Goal: Task Accomplishment & Management: Manage account settings

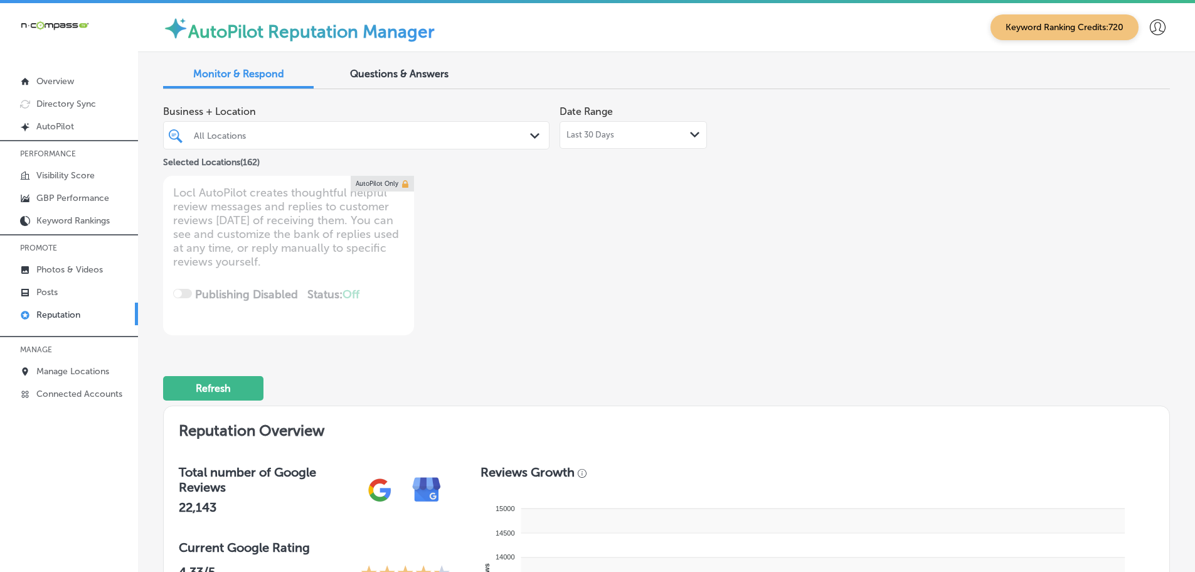
type textarea "x"
click at [45, 370] on p "Manage Locations" at bounding box center [72, 371] width 73 height 11
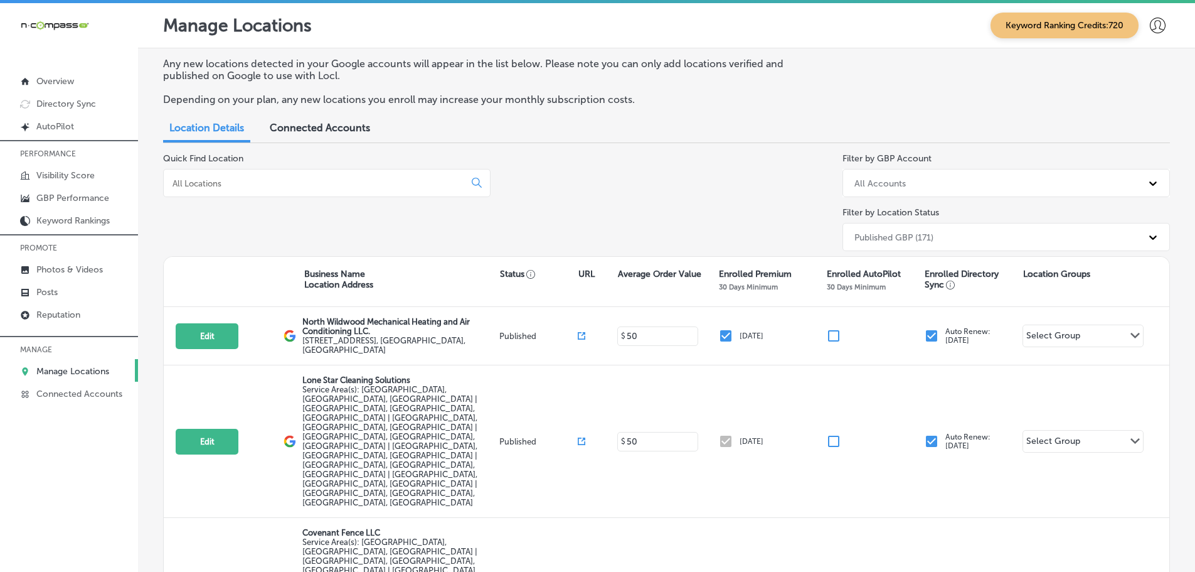
click at [288, 181] on input at bounding box center [316, 183] width 291 height 11
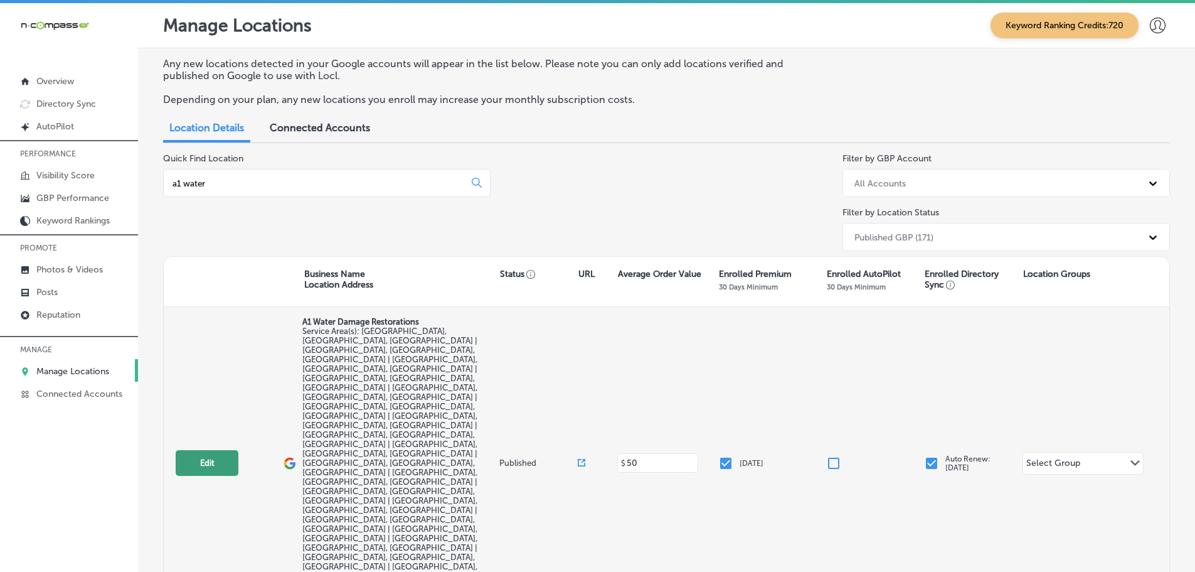
type input "a1 water"
click at [207, 450] on button "Edit" at bounding box center [207, 463] width 63 height 26
select select "US"
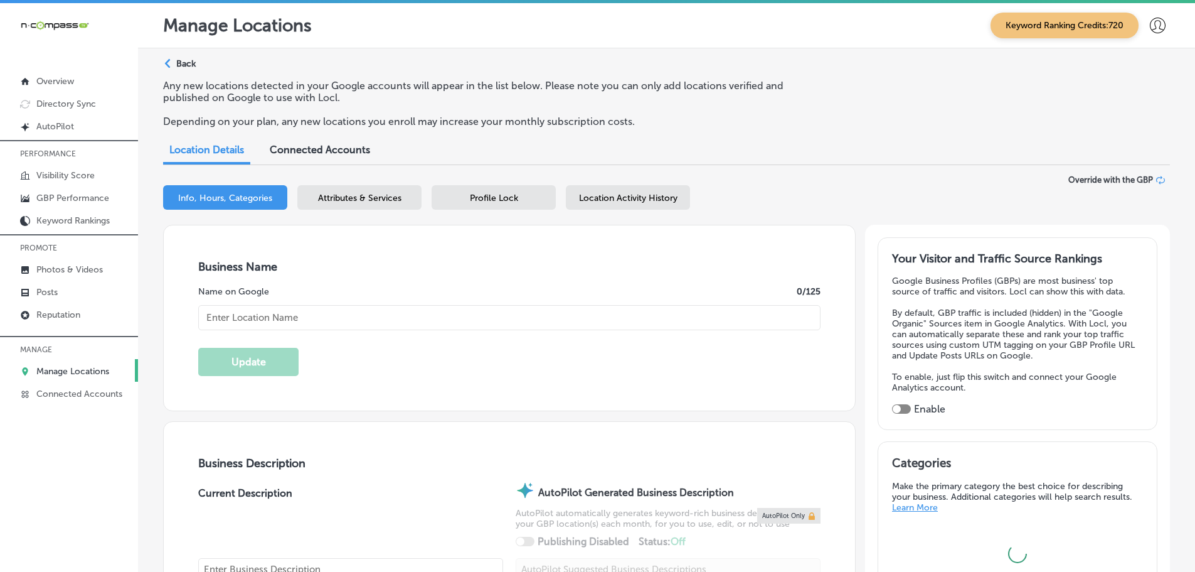
checkbox input "true"
type input "A1 Water Damage Restorations"
checkbox input "false"
type input "19524 West 58th Place"
type input "Golden"
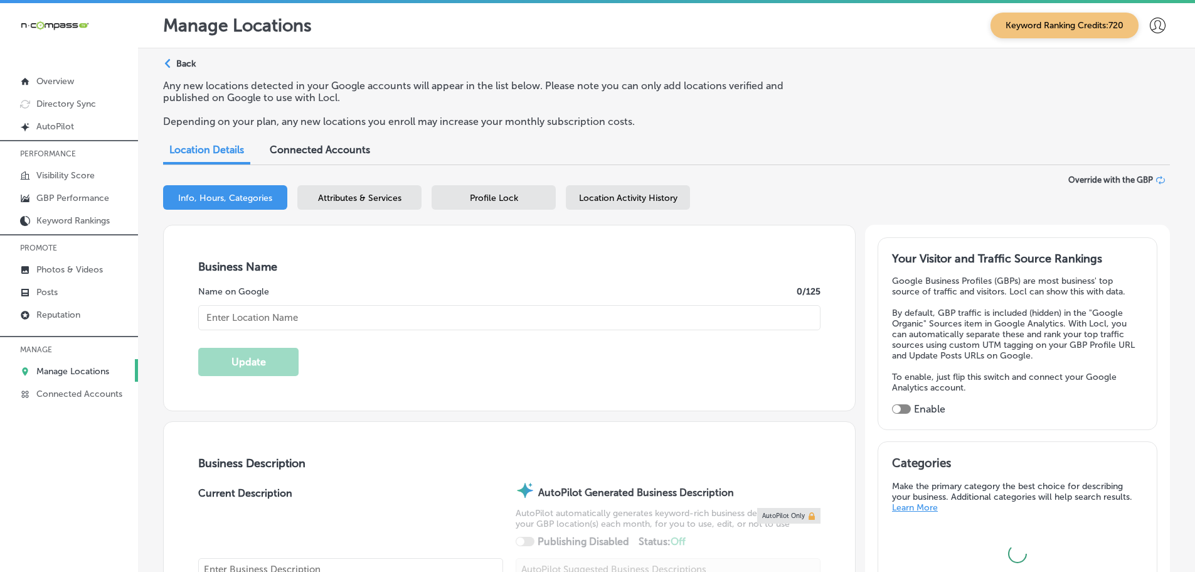
type input "80403"
type input "US"
type input "https://www.a1waterdamagerestorations.com/"
type textarea "A1 Water Damage Restorations offers expert restoration services in Golden, CO, …"
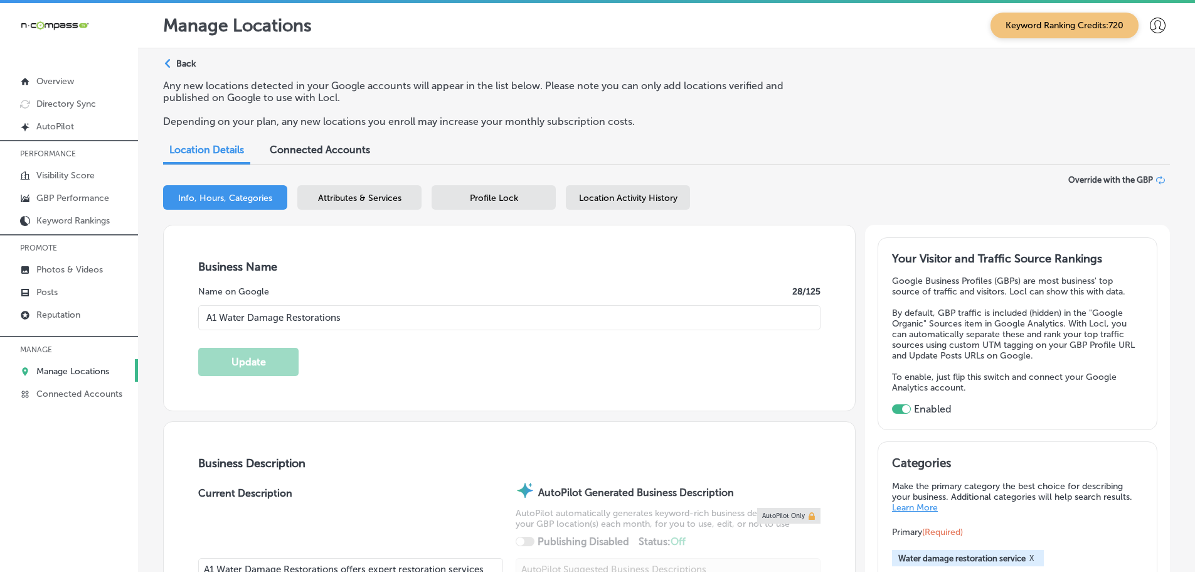
type input "+1 720 296 6122"
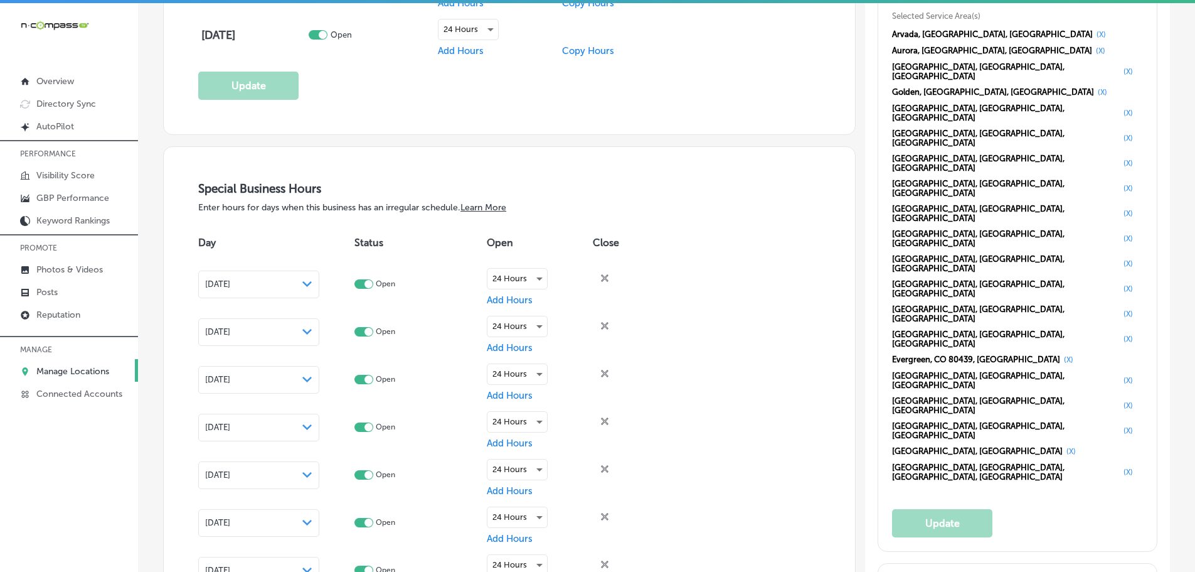
scroll to position [1192, 0]
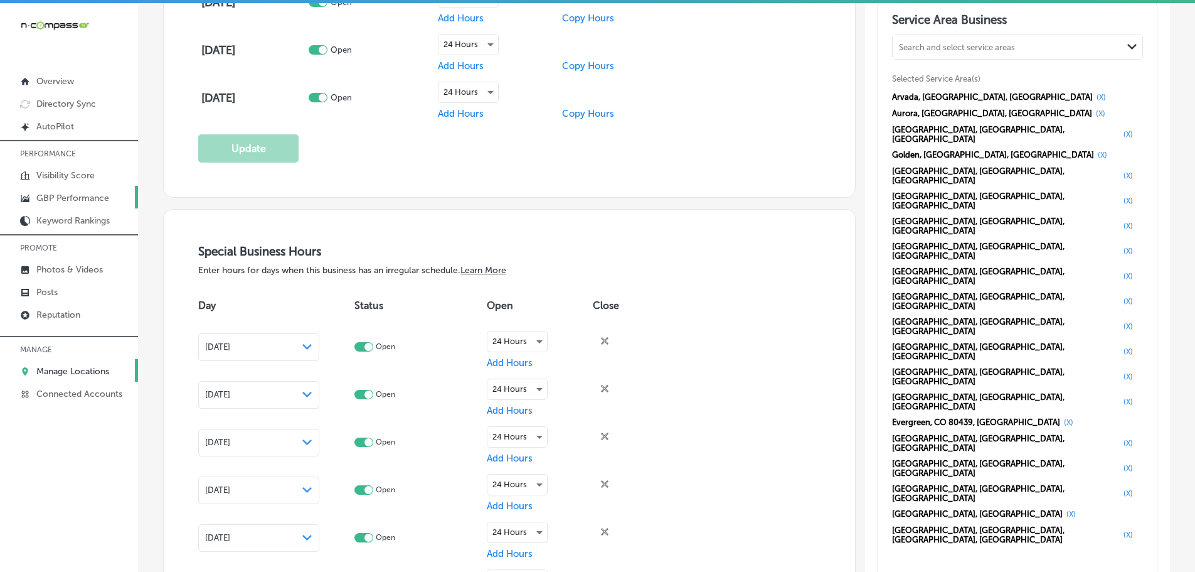
click at [70, 203] on p "GBP Performance" at bounding box center [72, 198] width 73 height 11
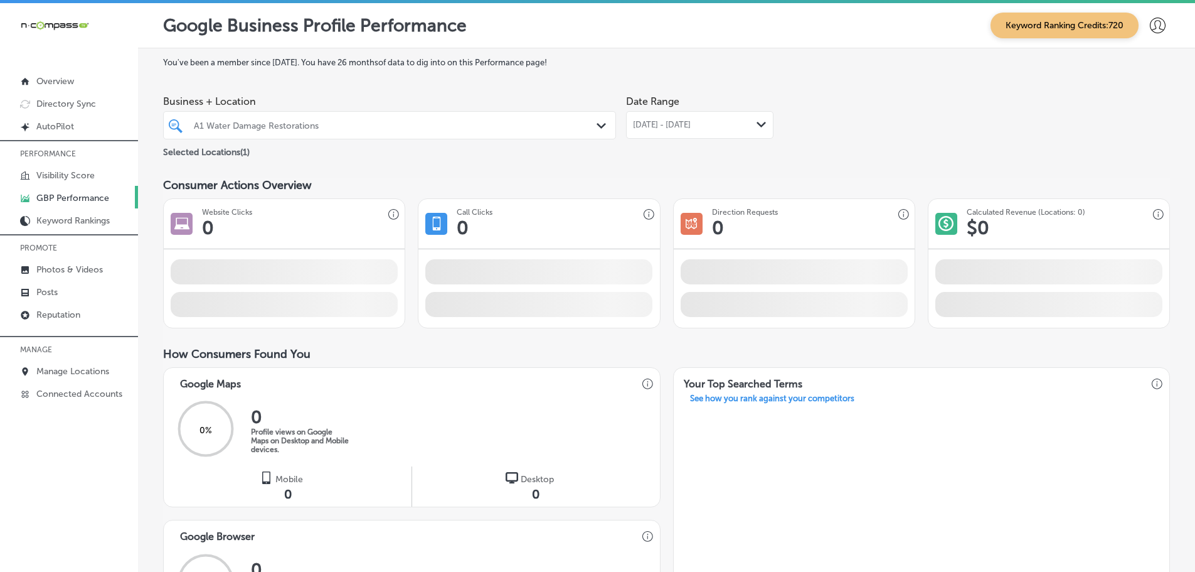
click at [757, 124] on polygon at bounding box center [761, 125] width 9 height 6
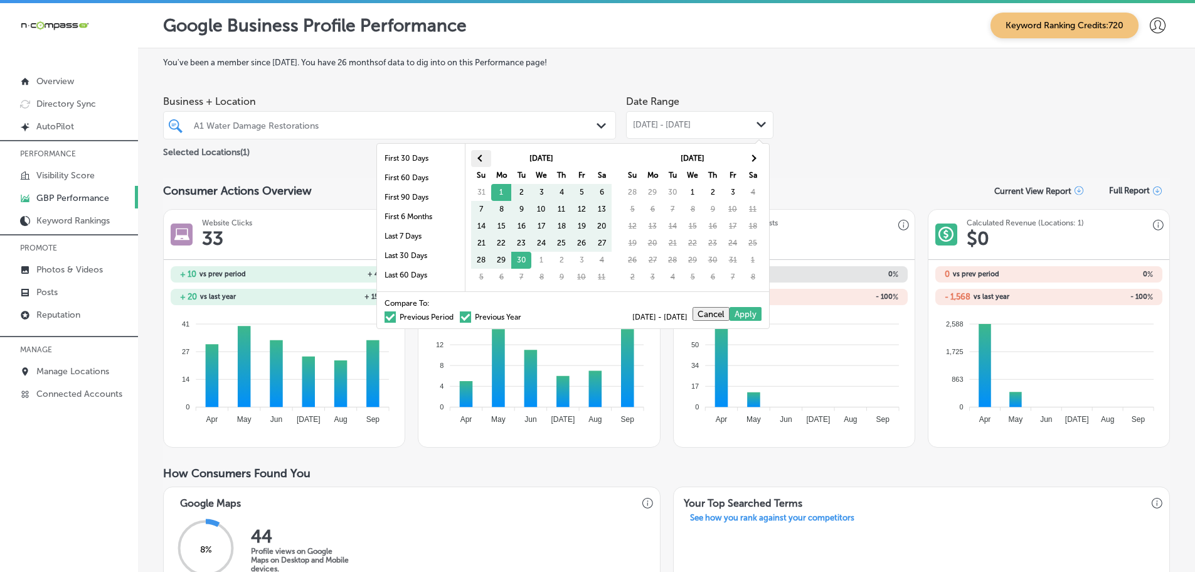
click at [472, 157] on th at bounding box center [481, 158] width 20 height 17
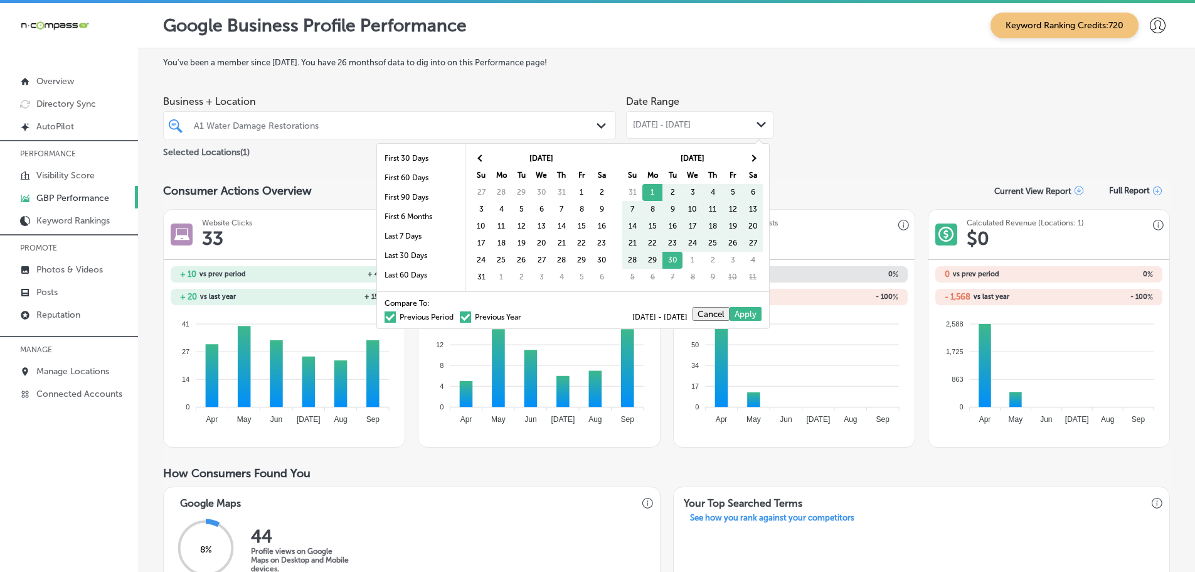
click at [472, 157] on th at bounding box center [481, 158] width 20 height 17
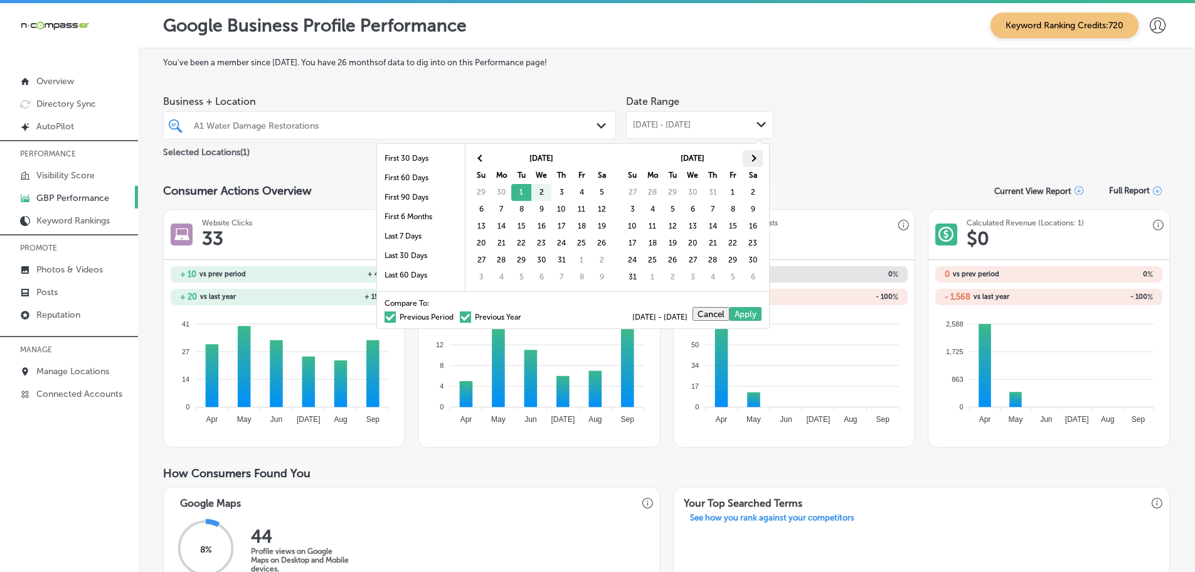
click at [749, 157] on span at bounding box center [752, 157] width 7 height 7
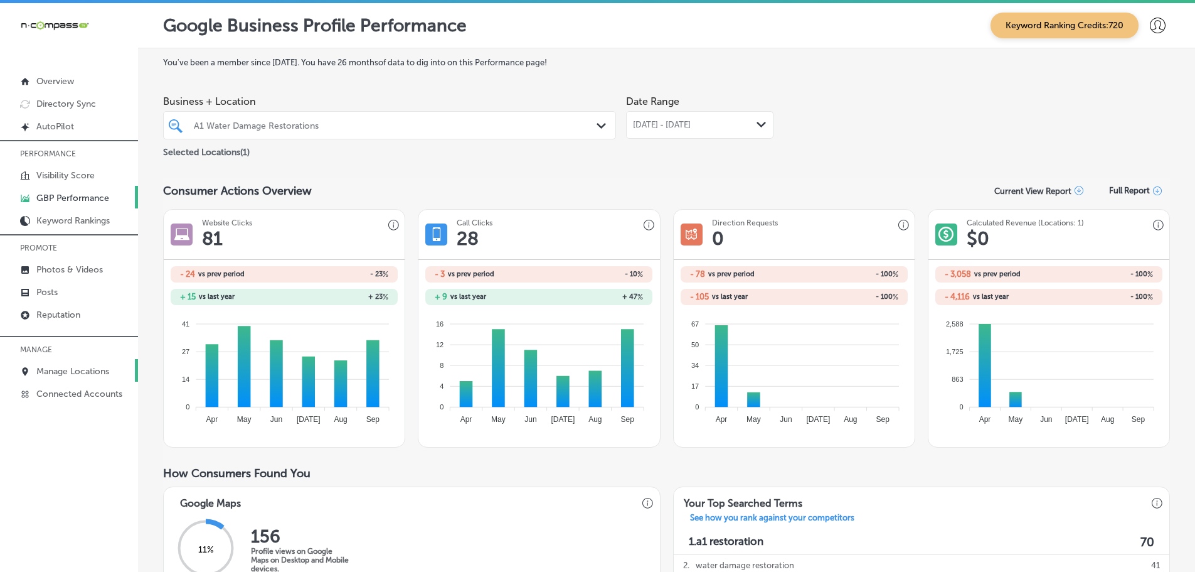
click at [78, 366] on p "Manage Locations" at bounding box center [72, 371] width 73 height 11
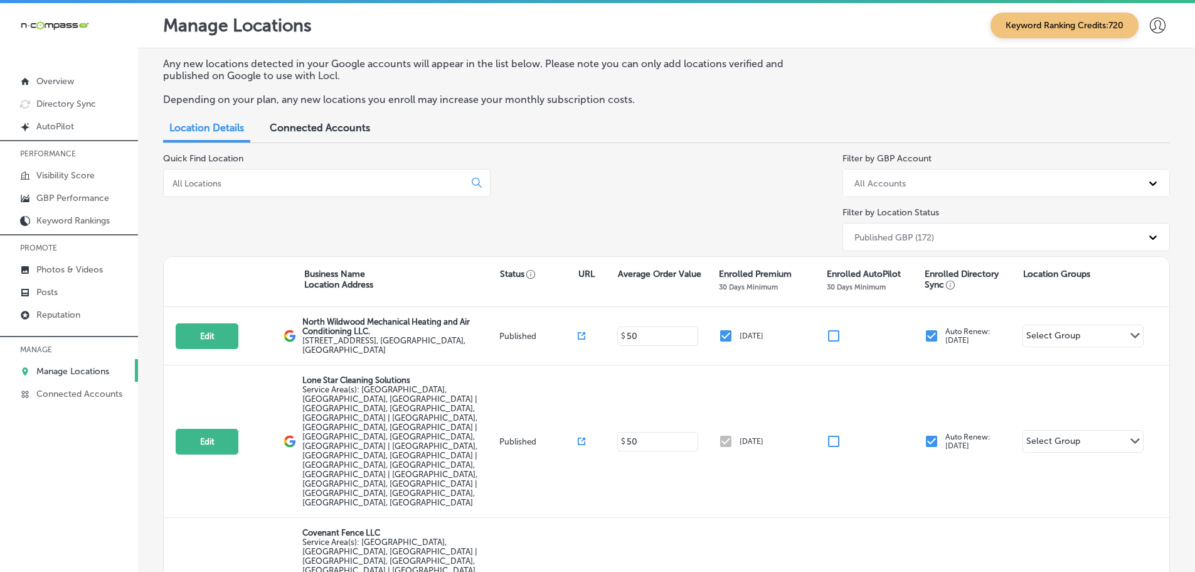
click at [366, 186] on input at bounding box center [316, 183] width 291 height 11
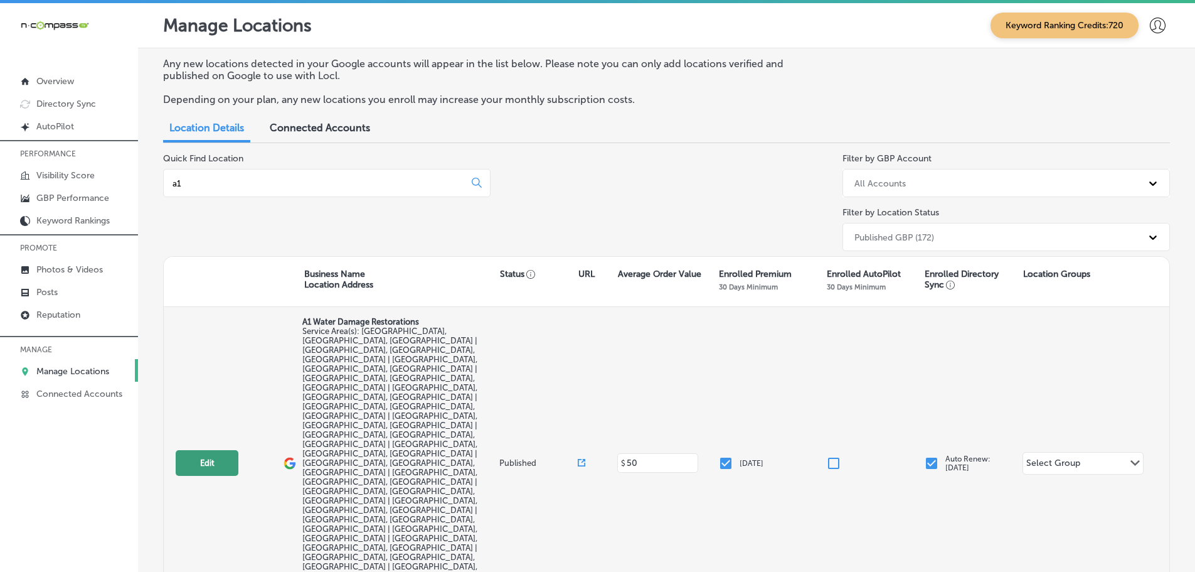
type input "a1"
click at [215, 450] on button "Edit" at bounding box center [207, 463] width 63 height 26
select select "US"
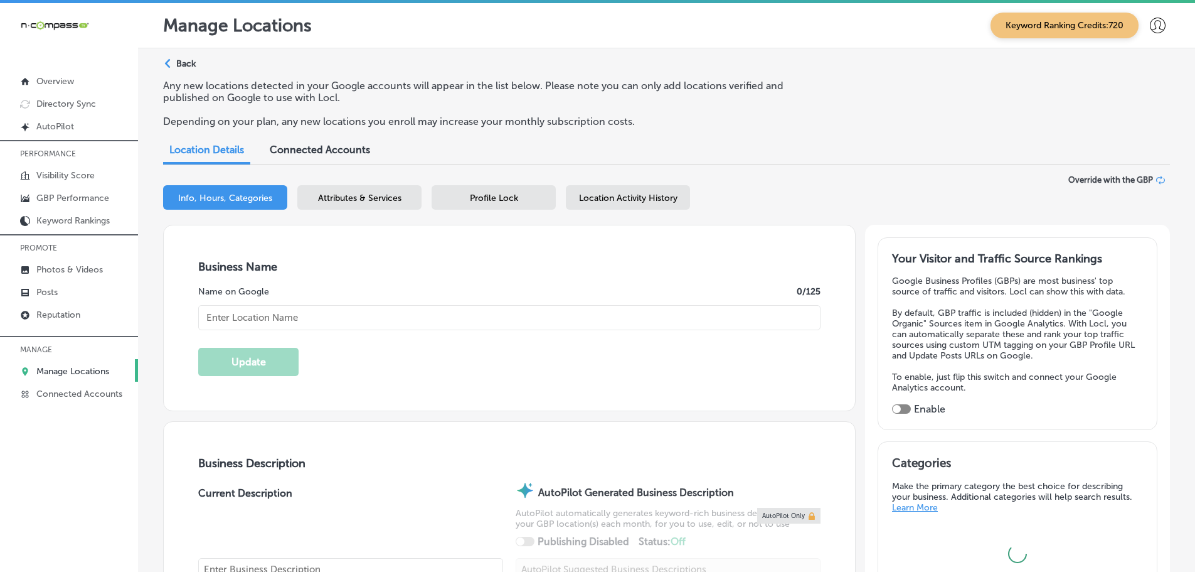
type input "https://www.a1waterdamagerestorations.com/"
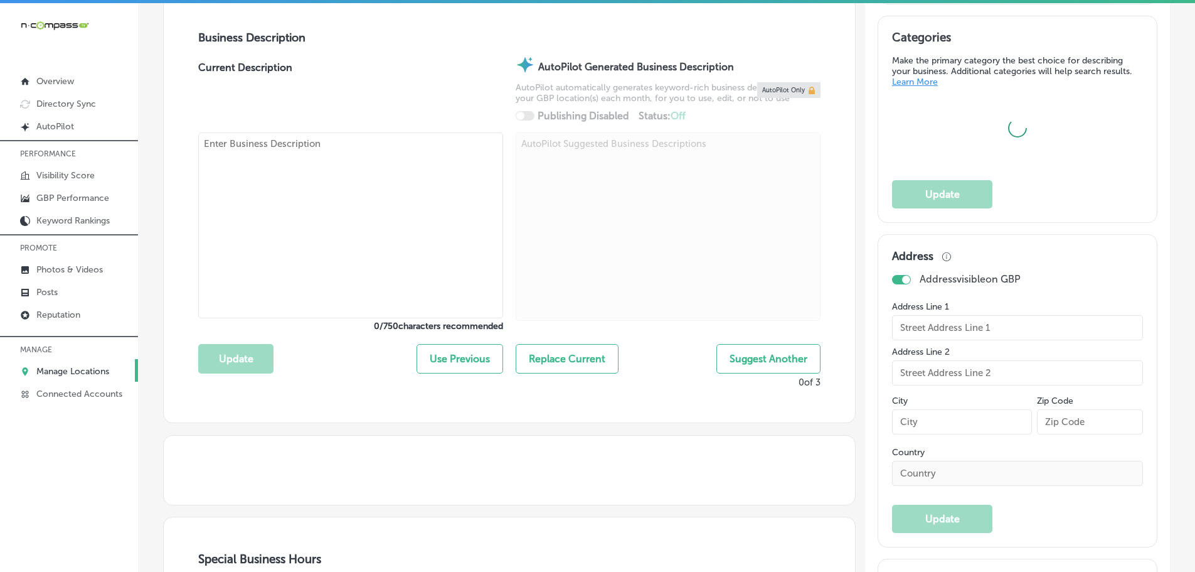
scroll to position [439, 0]
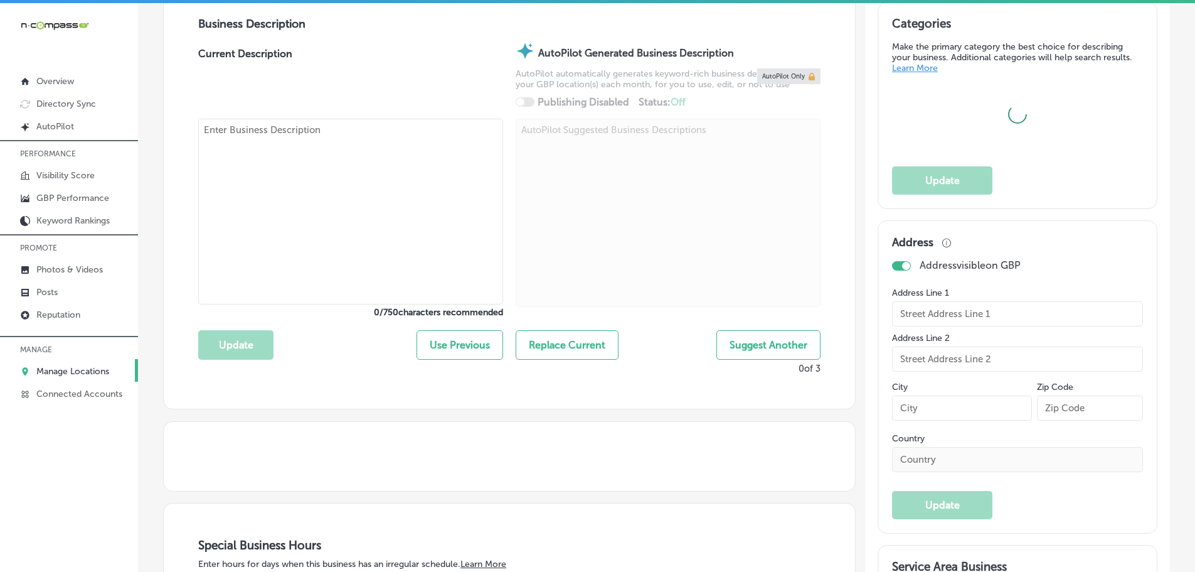
type input "A1 Water Damage Restorations"
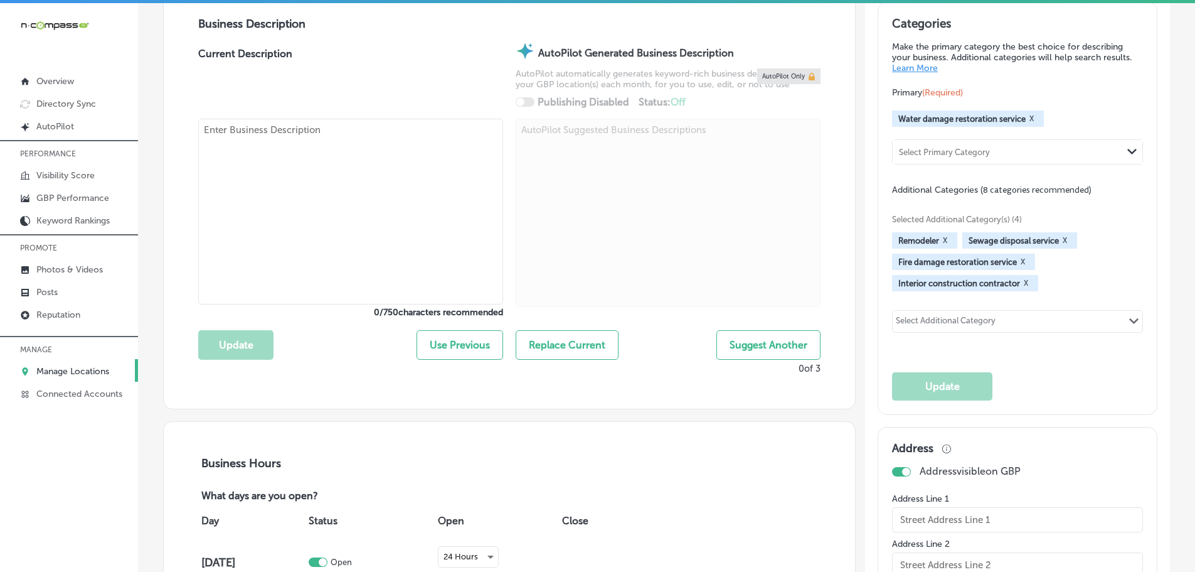
checkbox input "true"
checkbox input "false"
type input "19524 West 58th Place"
type input "Golden"
type input "80403"
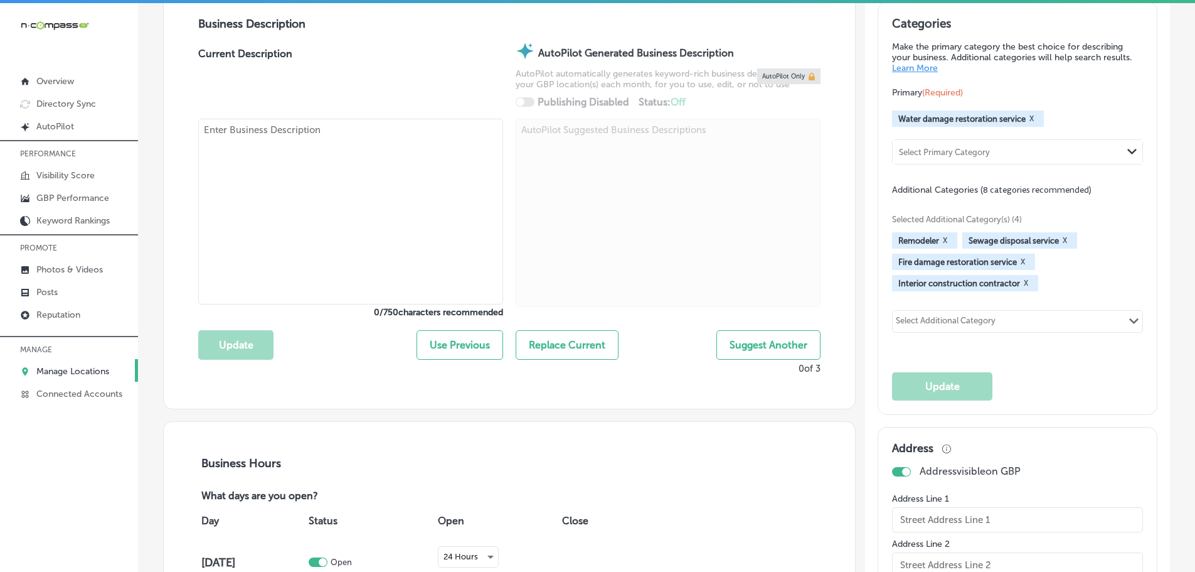
type input "US"
type textarea "A1 Water Damage Restorations offers expert restoration services in Golden, CO, …"
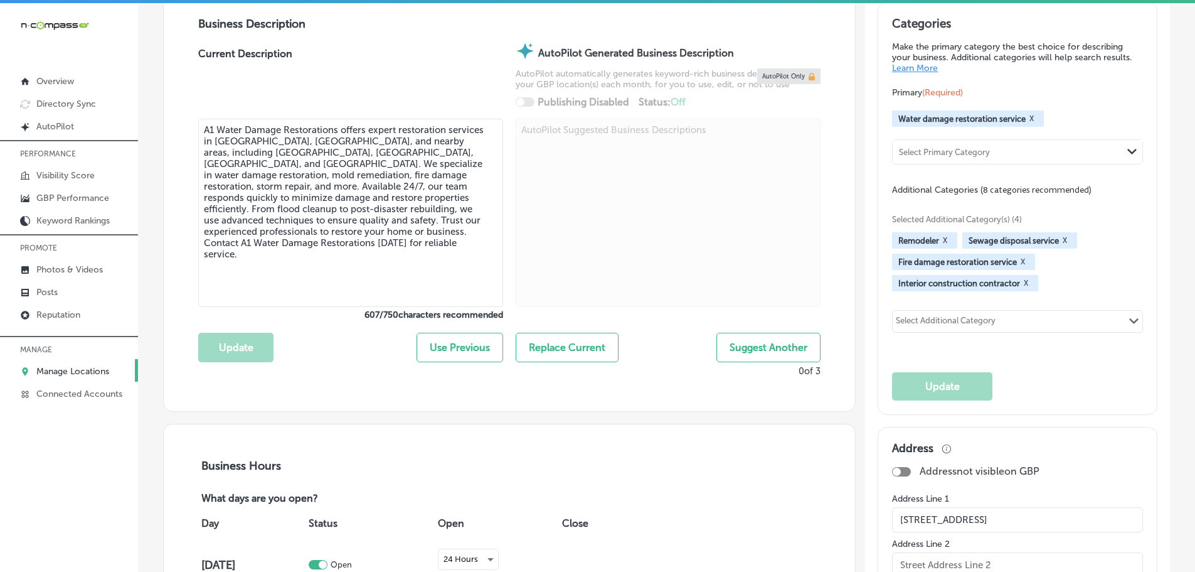
type input "+1 720 296 6122"
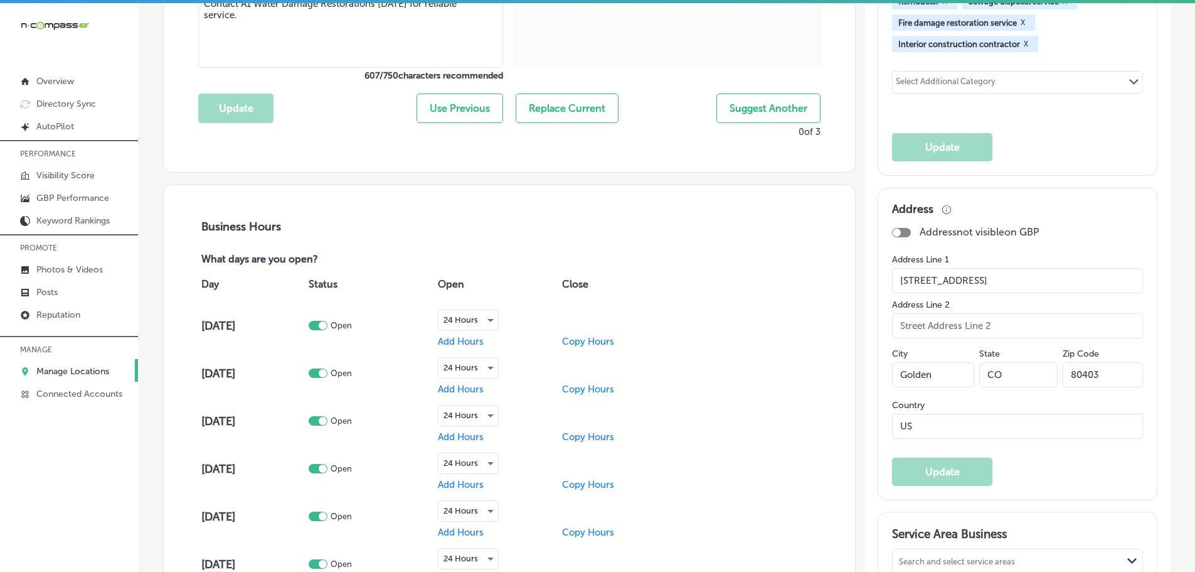
scroll to position [690, 0]
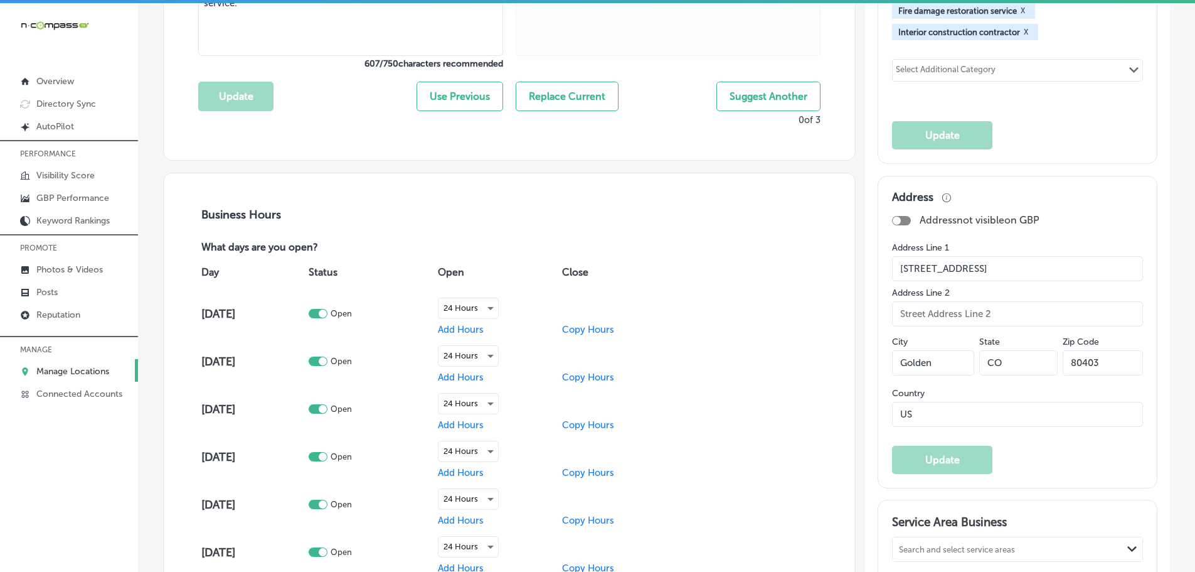
drag, startPoint x: 1001, startPoint y: 270, endPoint x: 865, endPoint y: 269, distance: 136.2
click at [935, 360] on input "Golden" at bounding box center [933, 362] width 82 height 25
drag, startPoint x: 1103, startPoint y: 361, endPoint x: 1047, endPoint y: 363, distance: 55.9
click at [1047, 363] on div "City Golden State CO Zip Code 80403" at bounding box center [1017, 360] width 251 height 55
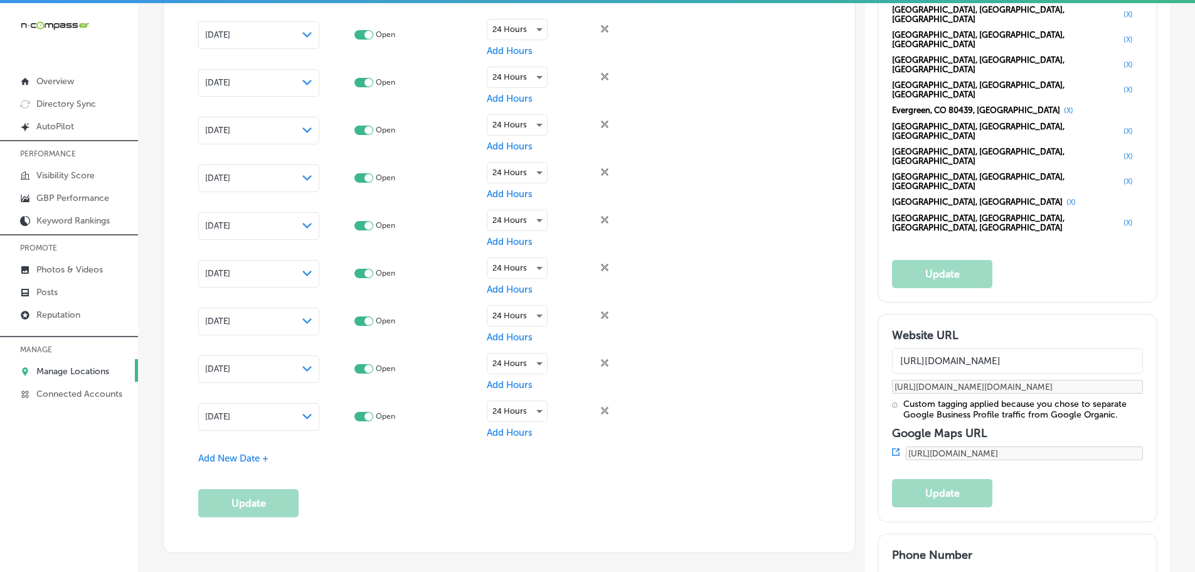
scroll to position [1506, 0]
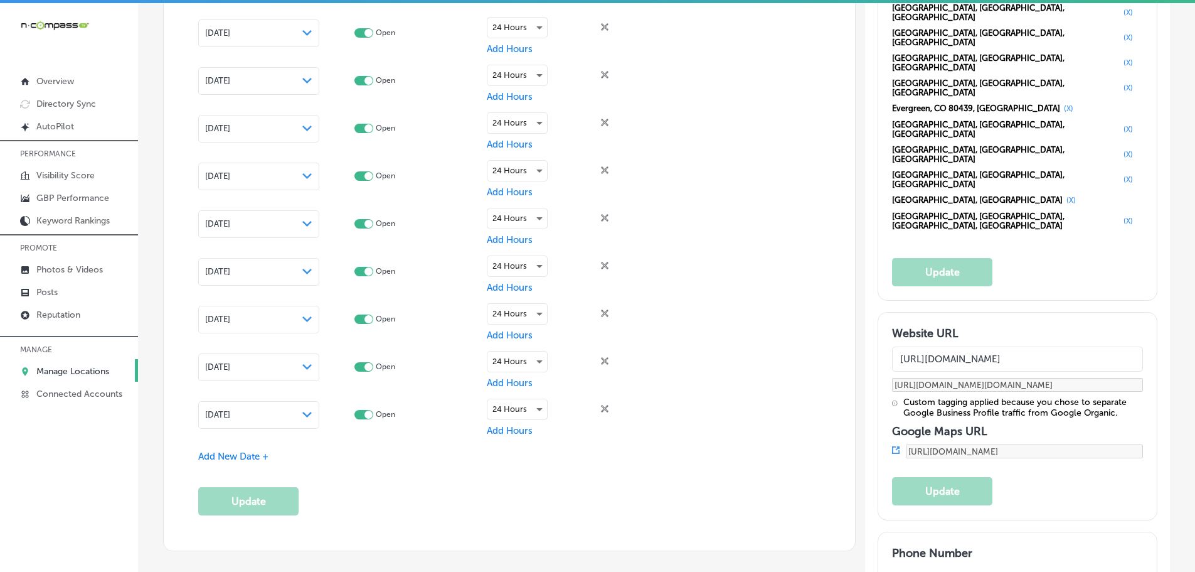
drag, startPoint x: 997, startPoint y: 343, endPoint x: 895, endPoint y: 343, distance: 102.3
click at [73, 366] on p "Manage Locations" at bounding box center [72, 371] width 73 height 11
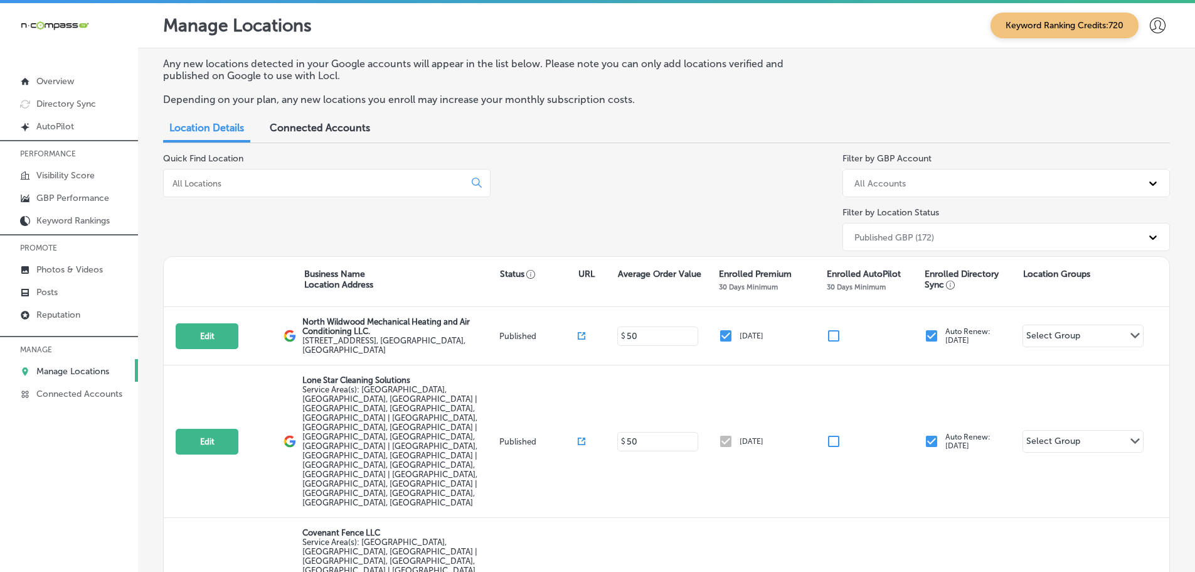
click at [232, 186] on input at bounding box center [316, 183] width 291 height 11
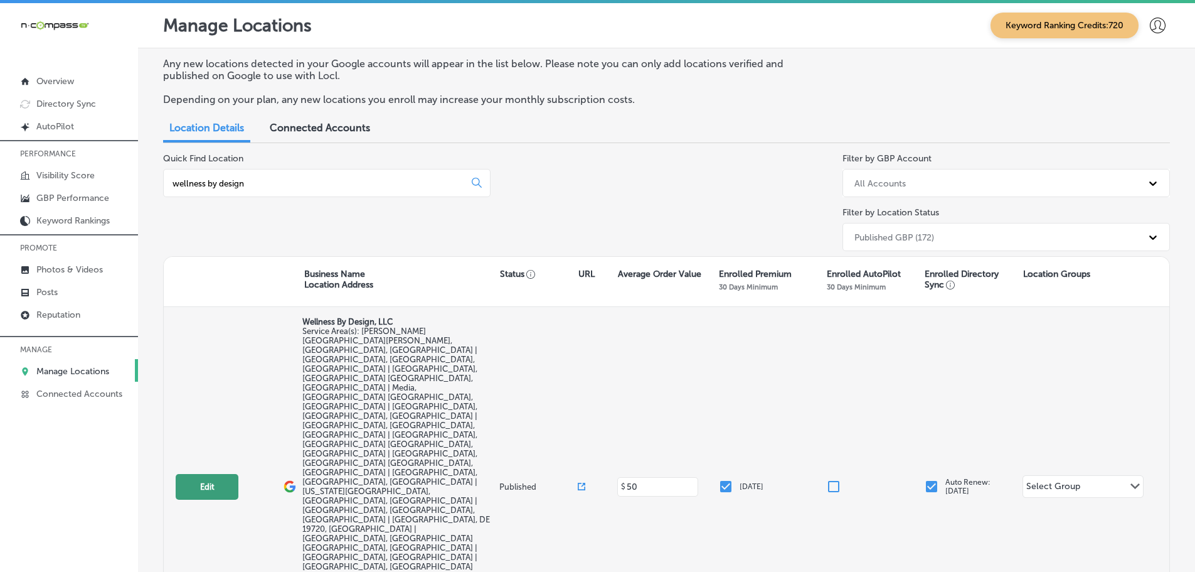
type input "wellness by design"
click at [208, 474] on button "Edit" at bounding box center [207, 487] width 63 height 26
select select "US"
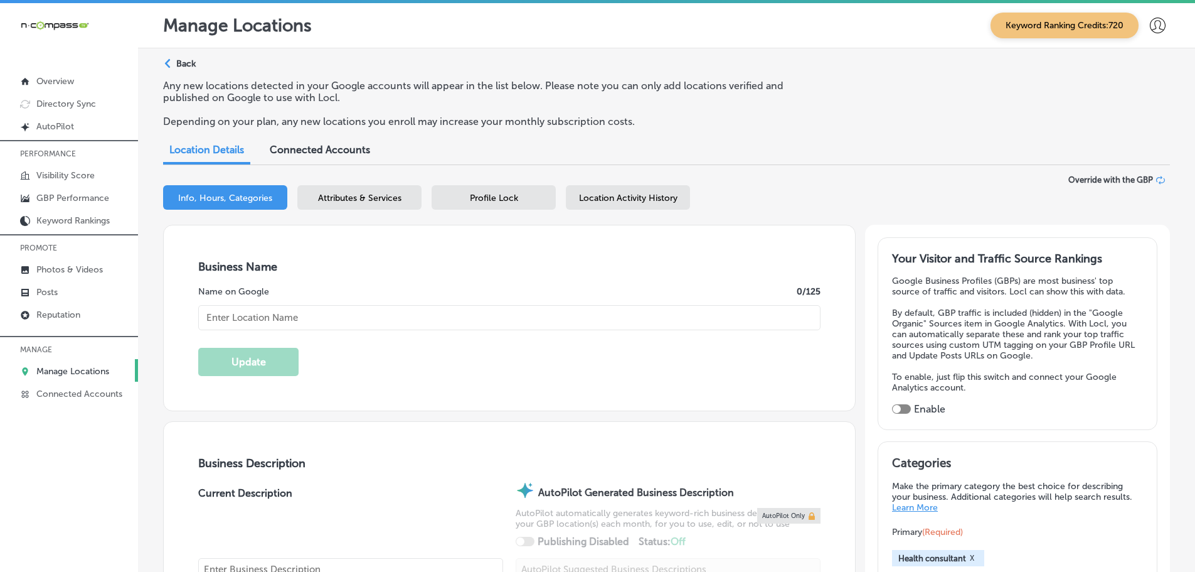
type input "Wellness By Design, LLC"
checkbox input "true"
type input "https://myhealthcoachpa.com/"
checkbox input "false"
type input "Kennett Square"
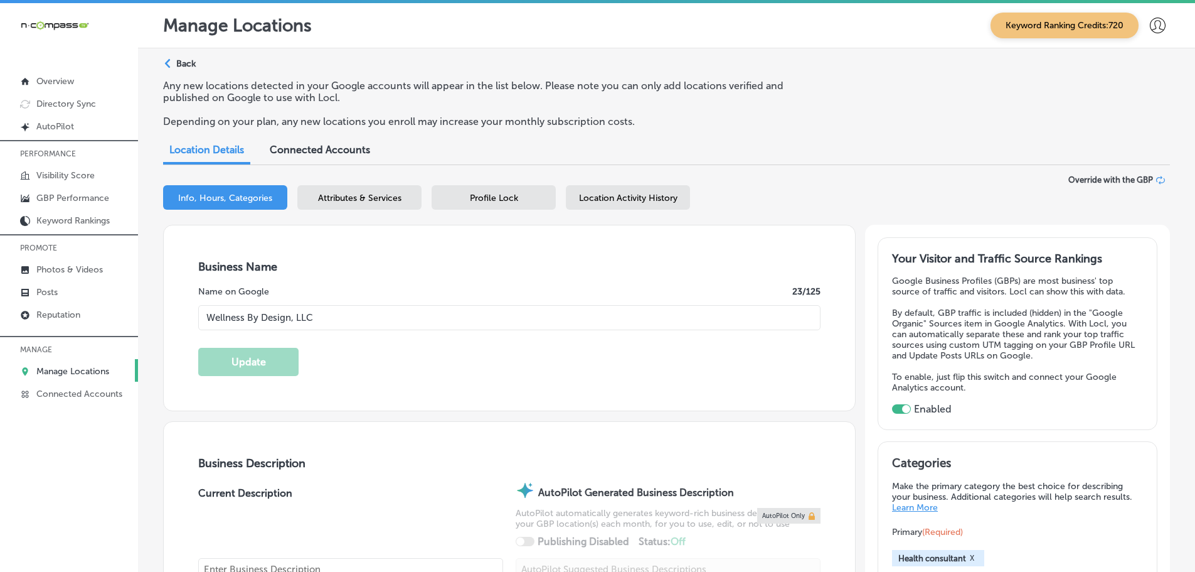
type input "Kennett Square"
type input "19348"
type input "US"
type textarea "Welcome to Wellness By Design, LLC, your trusted partner in fostering a healthi…"
type input "+1 484 534 8802"
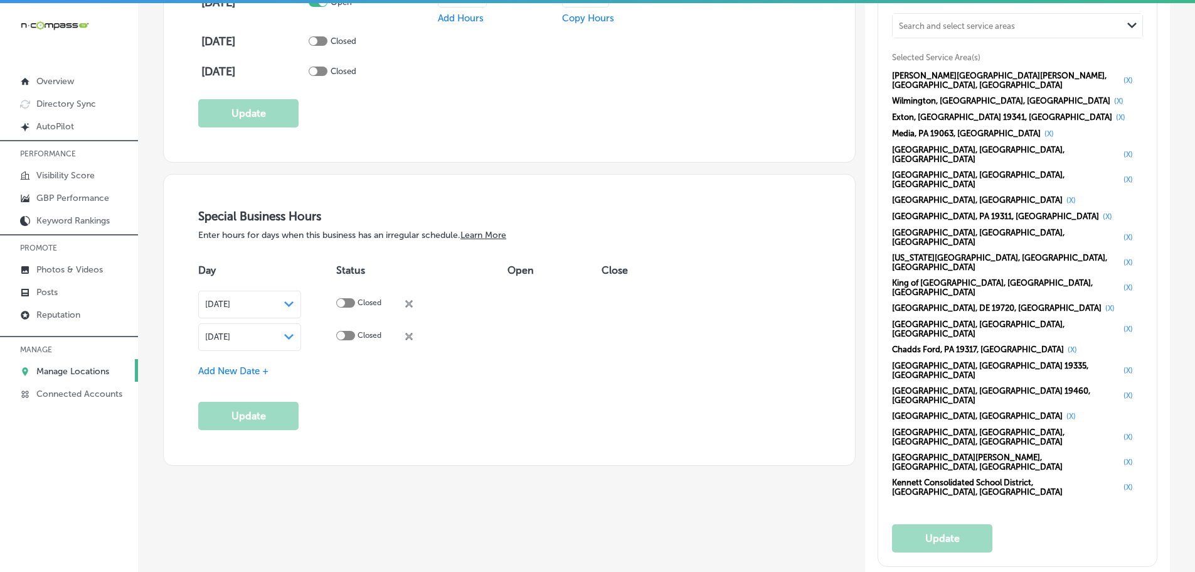
scroll to position [1004, 0]
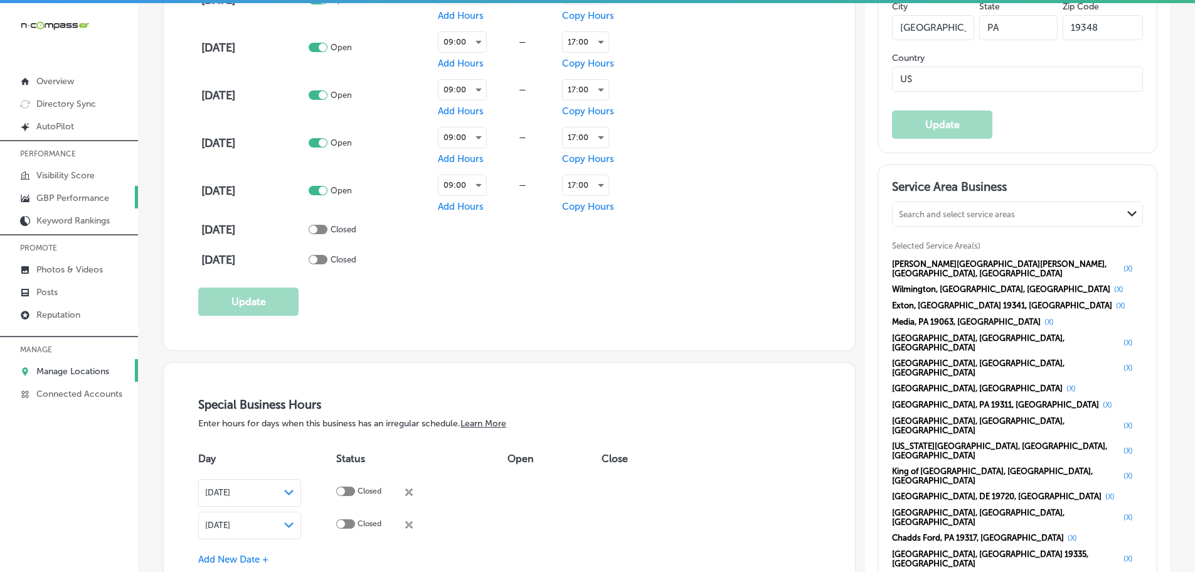
click at [46, 203] on p "GBP Performance" at bounding box center [72, 198] width 73 height 11
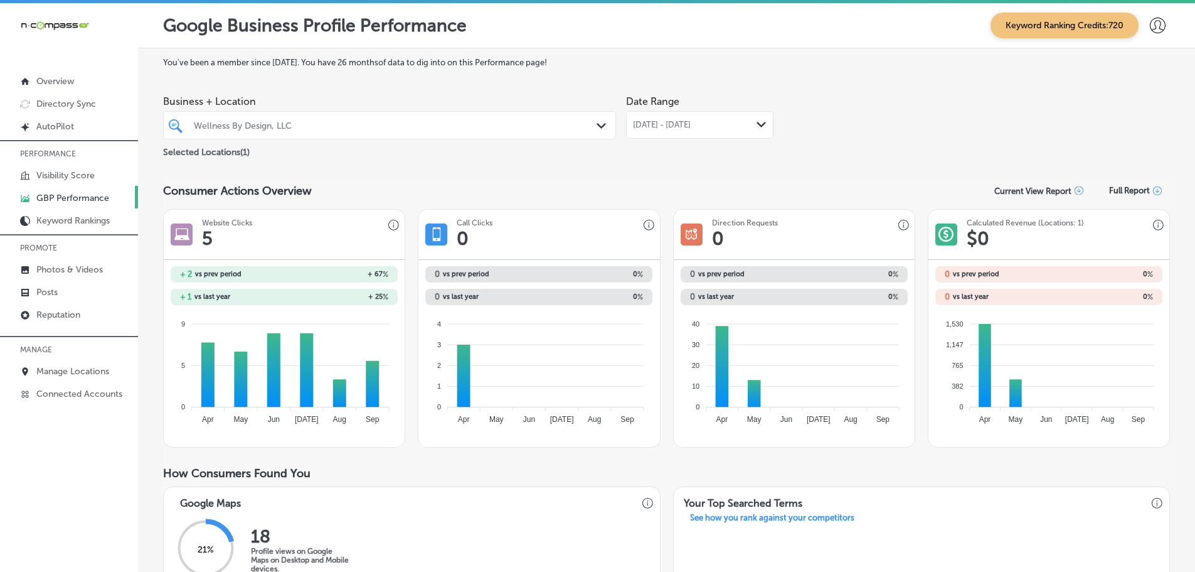
click at [760, 124] on polygon at bounding box center [761, 125] width 9 height 6
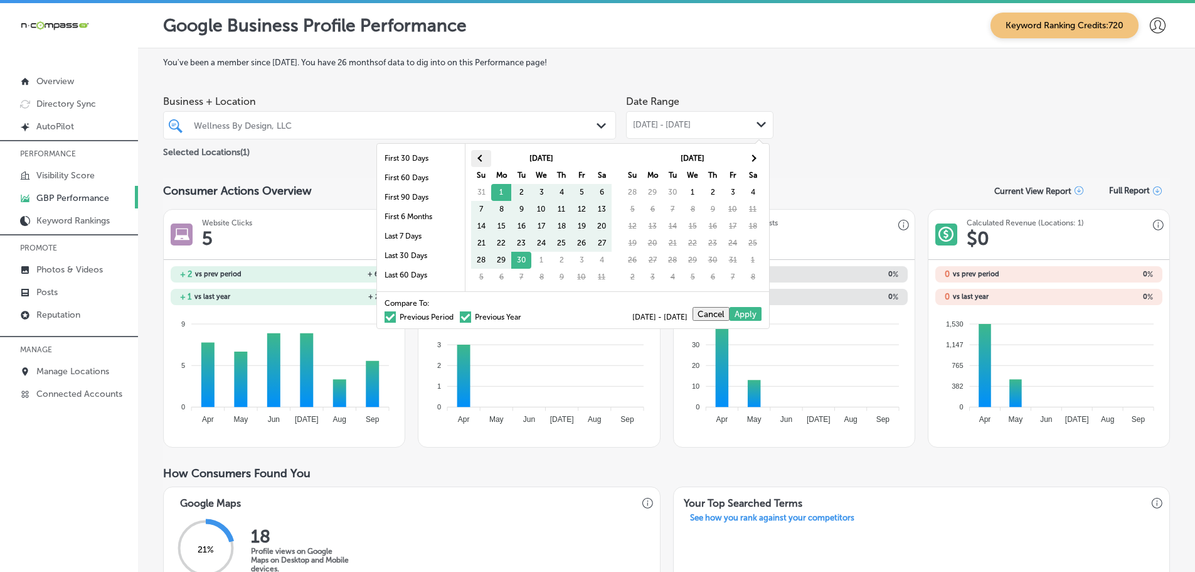
click at [484, 156] on th at bounding box center [481, 158] width 20 height 17
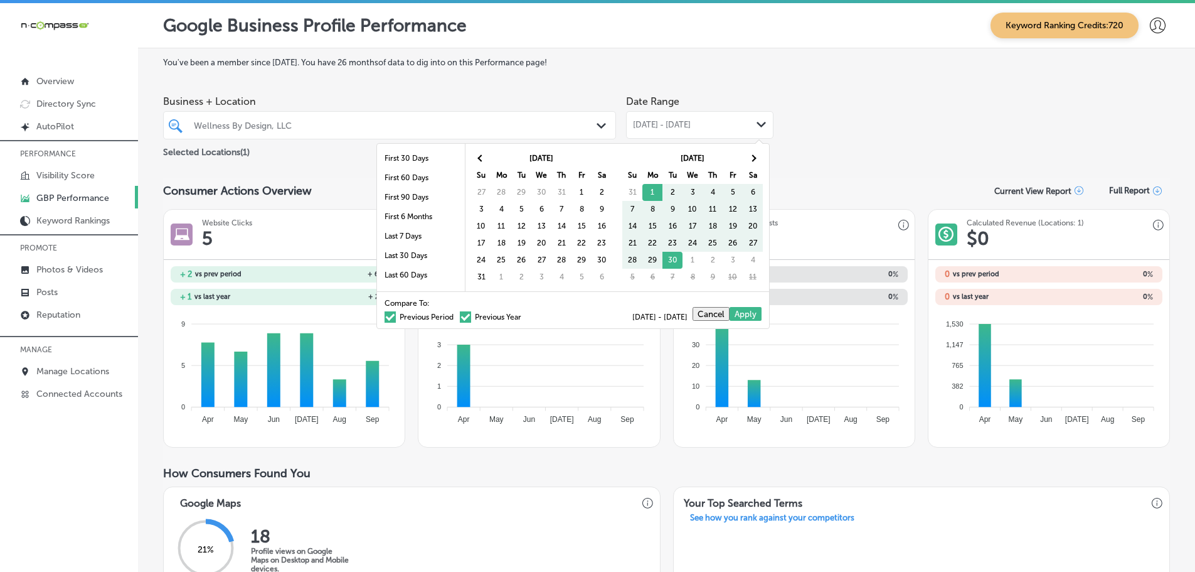
click at [484, 156] on th at bounding box center [481, 158] width 20 height 17
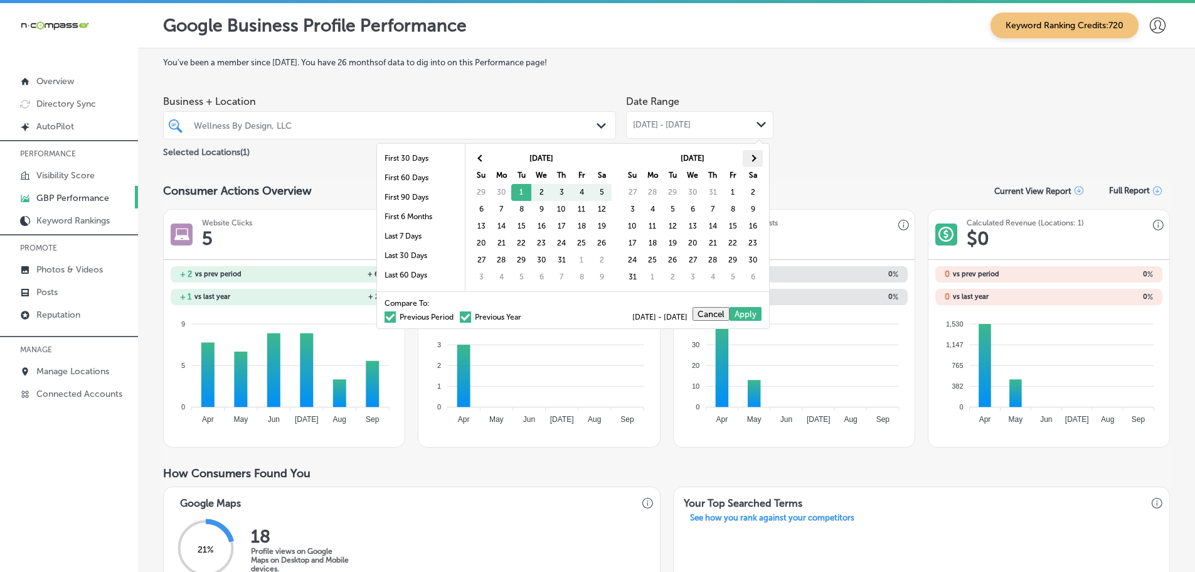
click at [756, 156] on th at bounding box center [753, 158] width 20 height 17
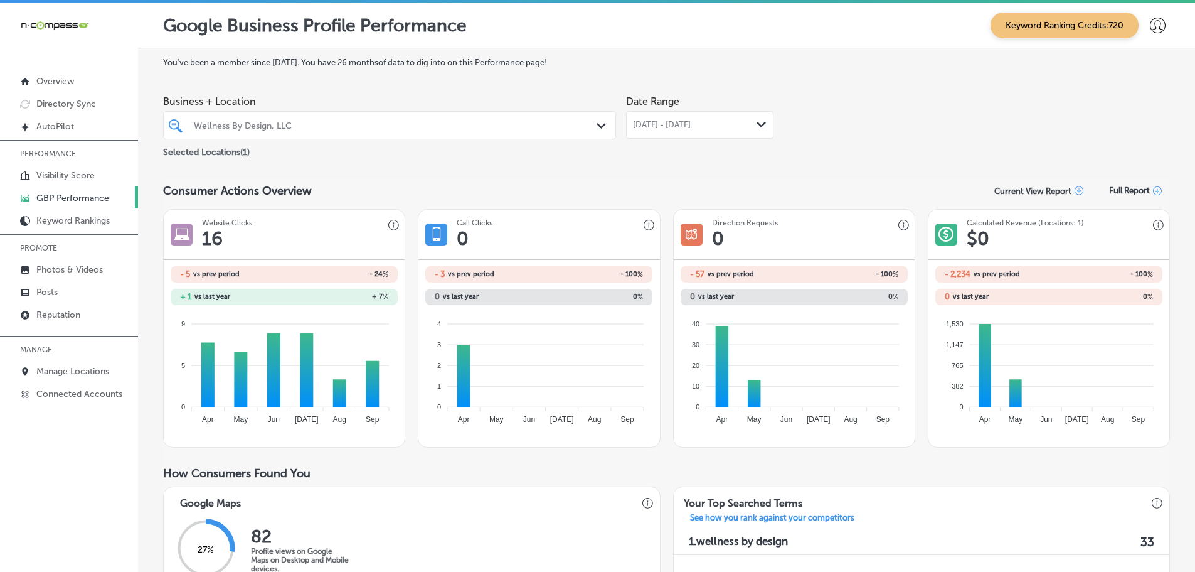
click at [736, 125] on div "Jul 01, 2025 - Sep 30, 2025 Path Created with Sketch." at bounding box center [700, 125] width 134 height 10
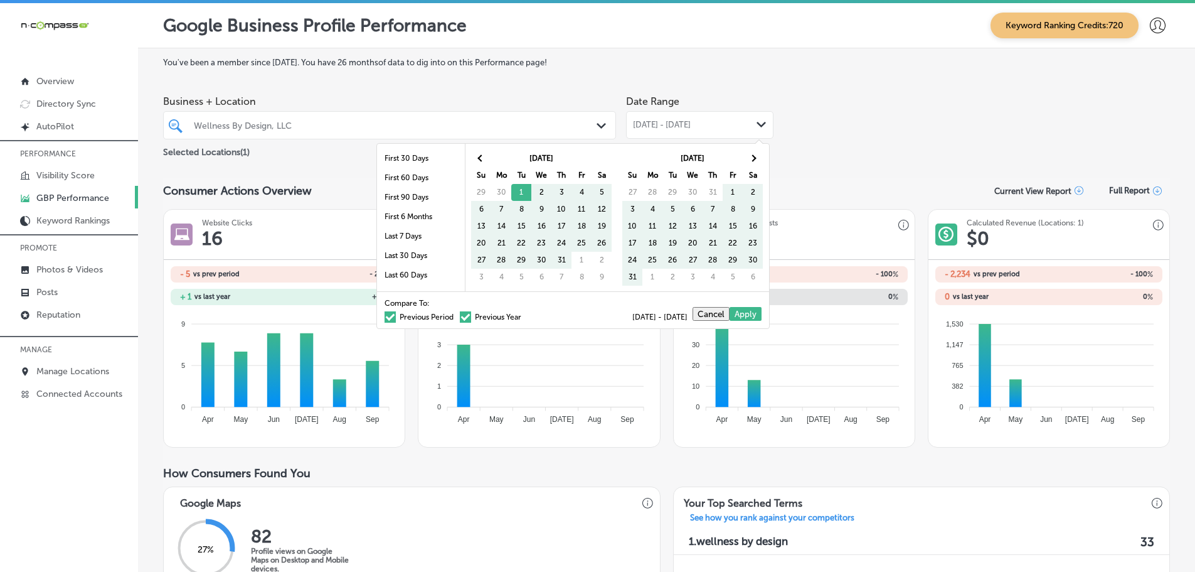
click at [385, 317] on span at bounding box center [390, 316] width 11 height 11
click at [456, 315] on input "Previous Period" at bounding box center [456, 315] width 0 height 0
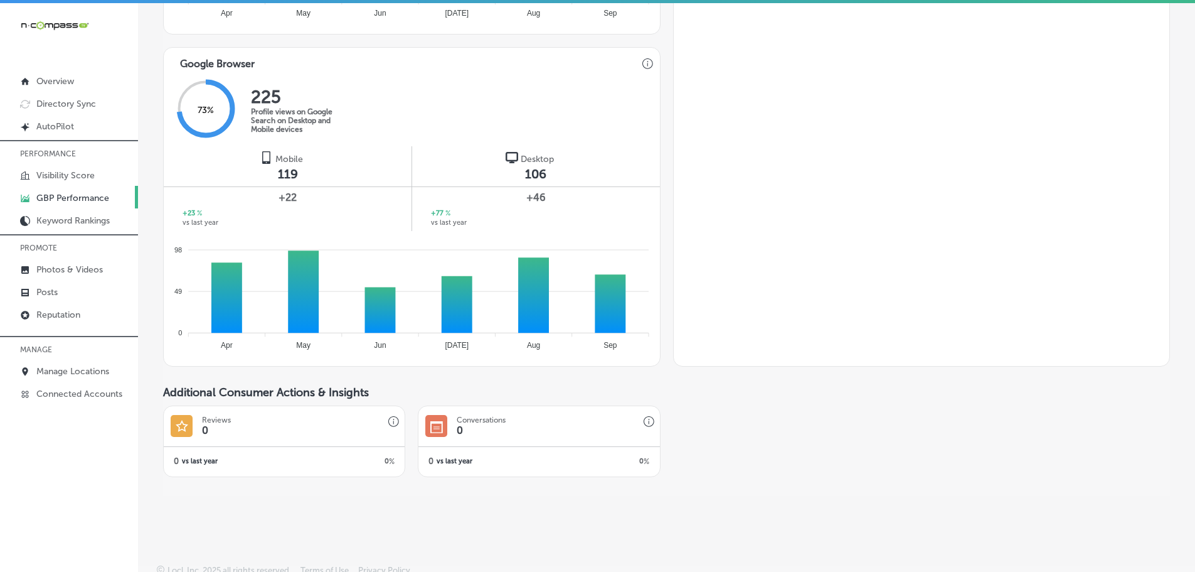
scroll to position [753, 0]
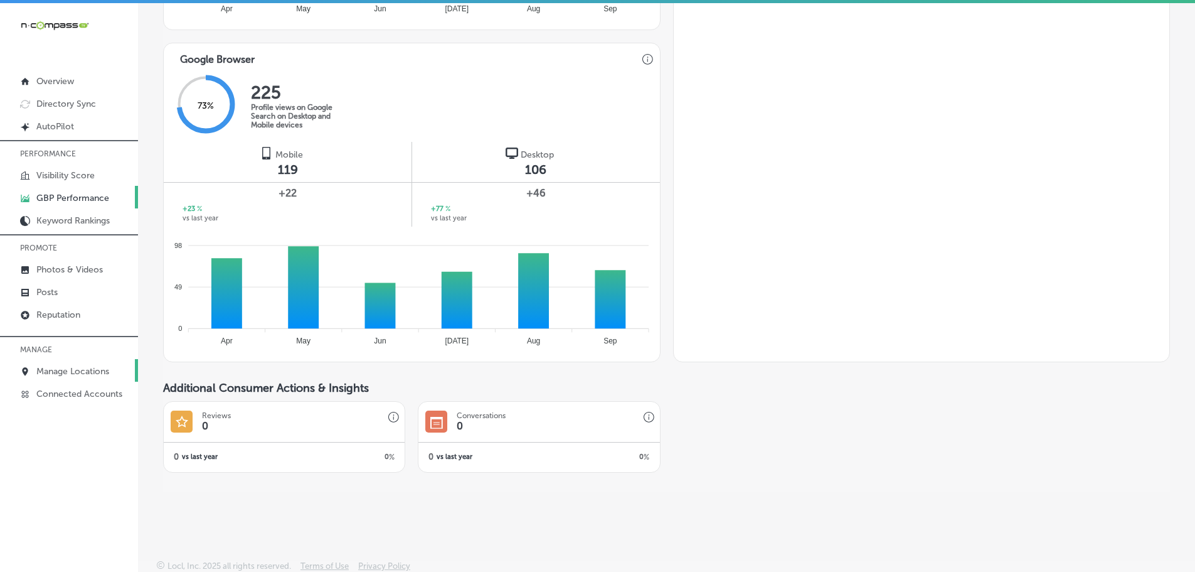
click at [78, 368] on p "Manage Locations" at bounding box center [72, 371] width 73 height 11
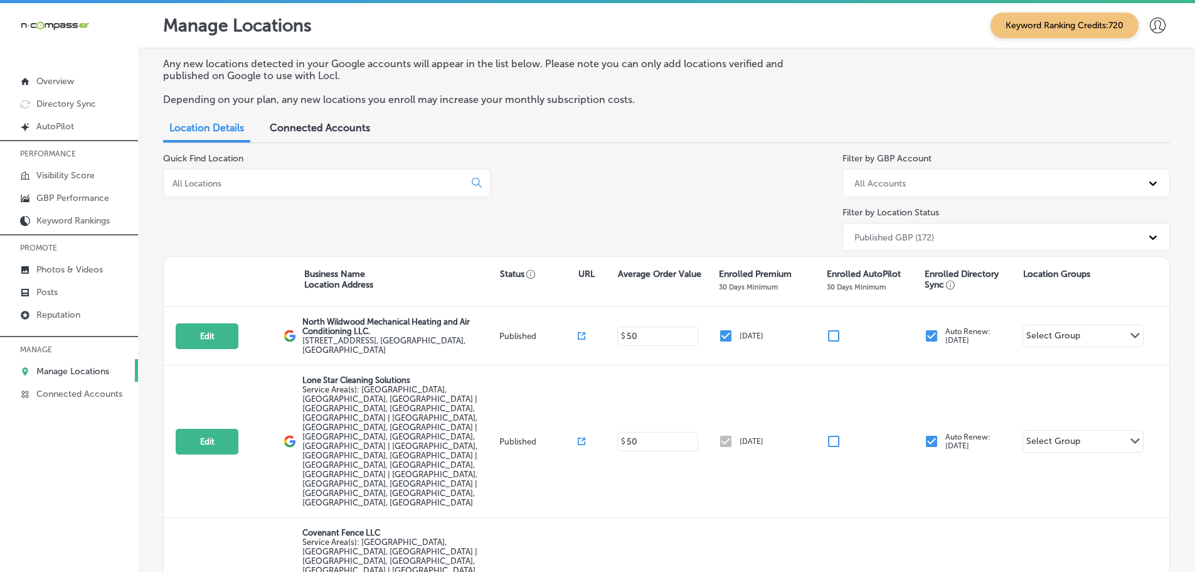
click at [221, 184] on input at bounding box center [316, 183] width 291 height 11
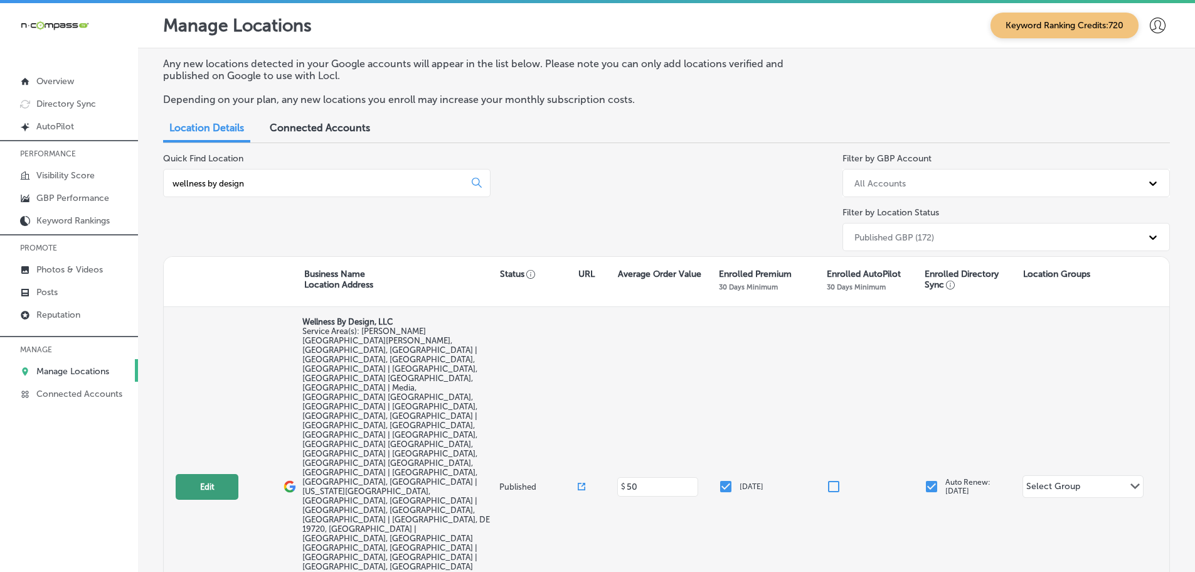
type input "wellness by design"
click at [201, 474] on button "Edit" at bounding box center [207, 487] width 63 height 26
select select "US"
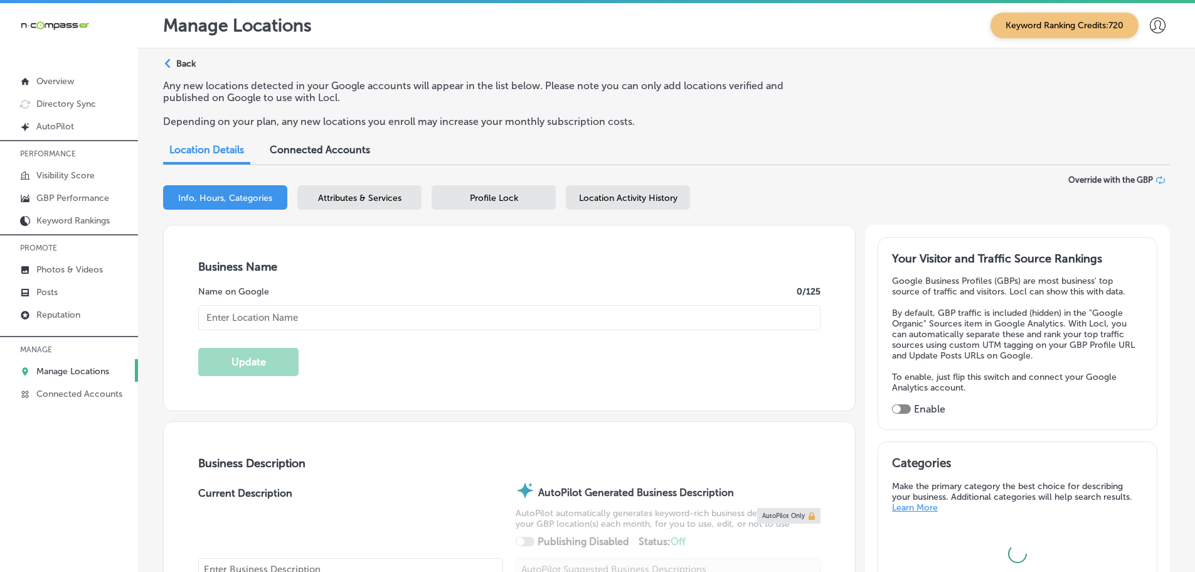
checkbox input "true"
type input "Wellness By Design, LLC"
type input "https://myhealthcoachpa.com/"
checkbox input "false"
type input "Kennett Square"
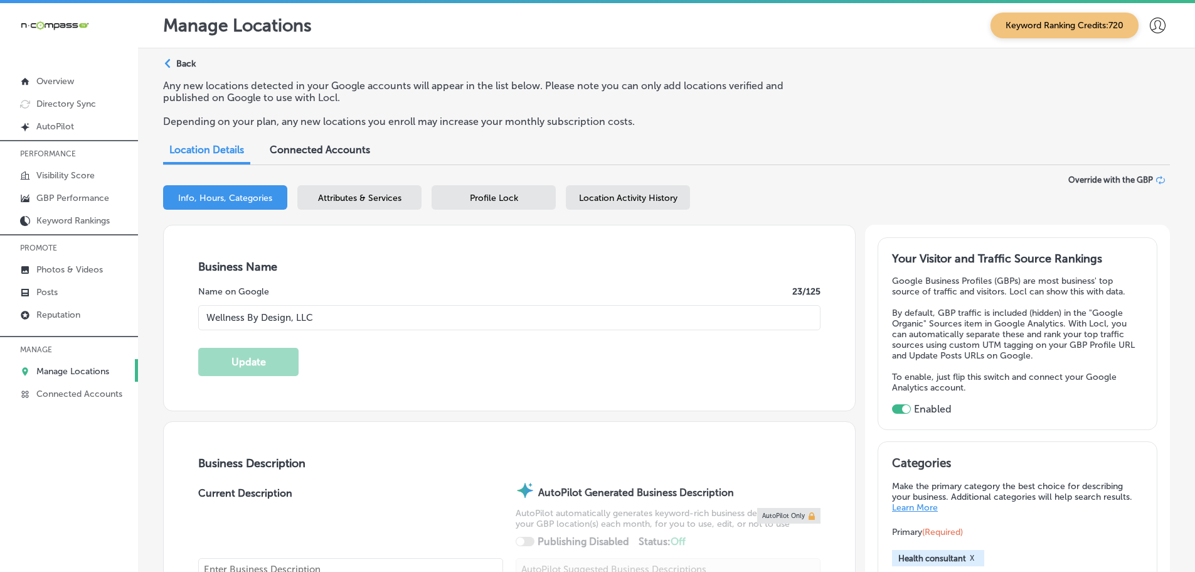
type input "Kennett Square"
type input "19348"
type input "US"
type textarea "Welcome to Wellness By Design, LLC, your trusted partner in fostering a healthi…"
type input "+1 484 534 8802"
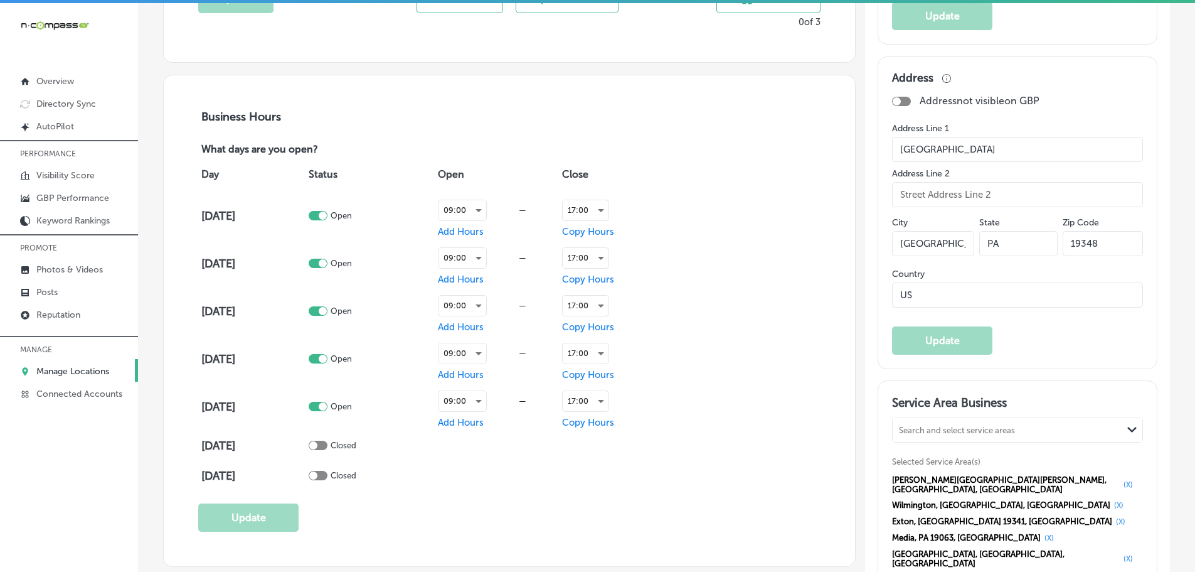
scroll to position [816, 0]
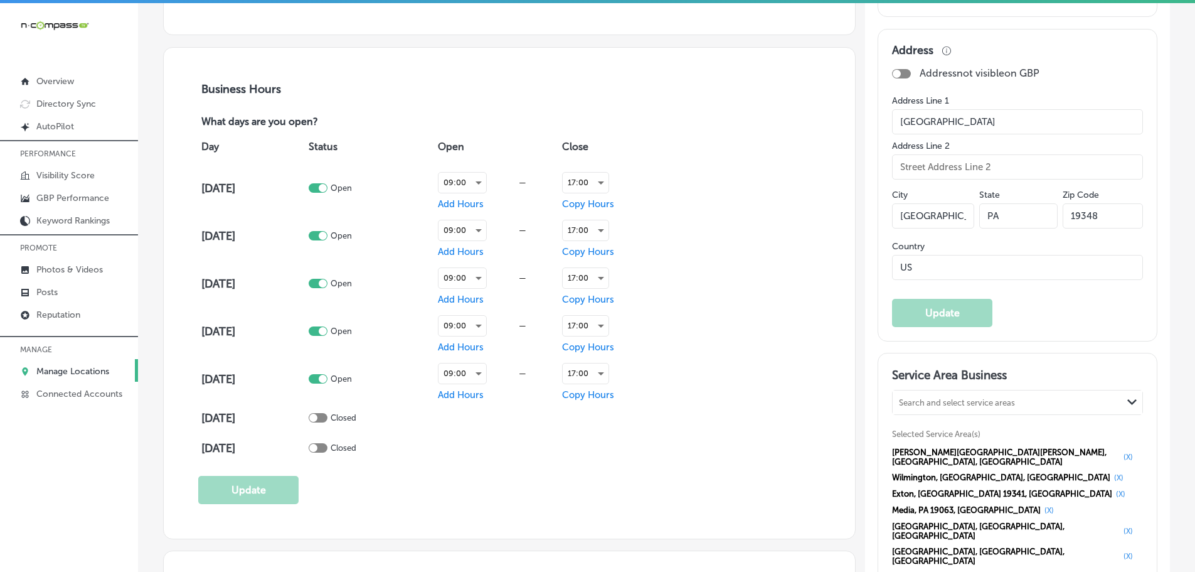
drag, startPoint x: 979, startPoint y: 117, endPoint x: 884, endPoint y: 116, distance: 94.7
click at [884, 116] on div "Address Address not visible on GBP Address Line 1 Kennett Square Address Line 2…" at bounding box center [1018, 185] width 280 height 313
drag, startPoint x: 1097, startPoint y: 213, endPoint x: 1051, endPoint y: 215, distance: 45.8
click at [1051, 215] on div "City Kennett Square State PA Zip Code 19348" at bounding box center [1017, 213] width 251 height 55
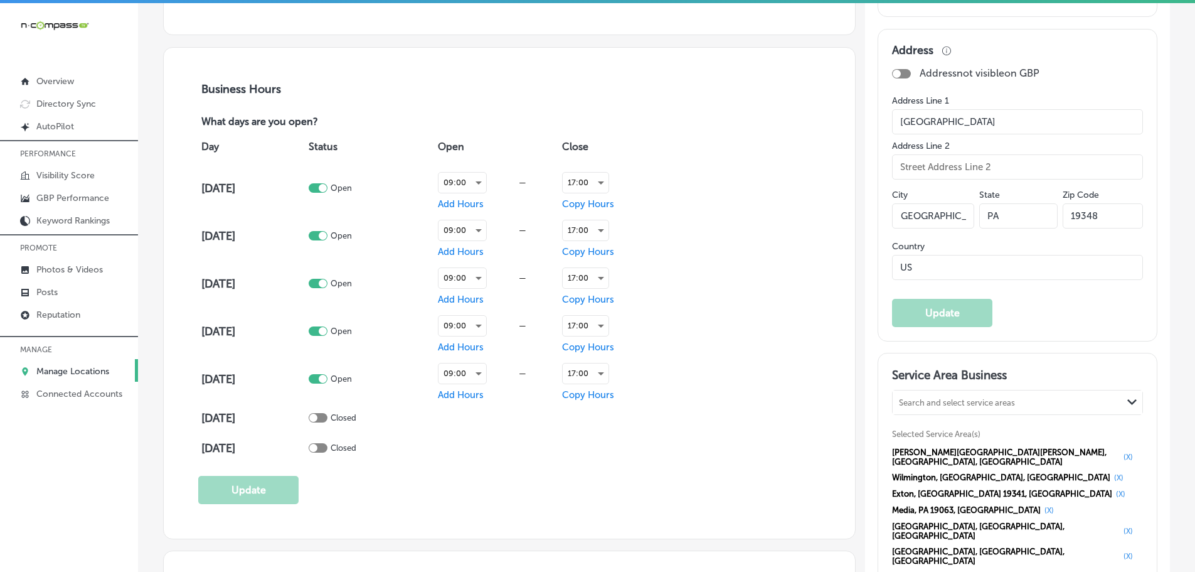
drag, startPoint x: 893, startPoint y: 214, endPoint x: 972, endPoint y: 212, distance: 78.5
click at [972, 212] on div "City Kennett Square State PA Zip Code 19348" at bounding box center [1017, 213] width 251 height 55
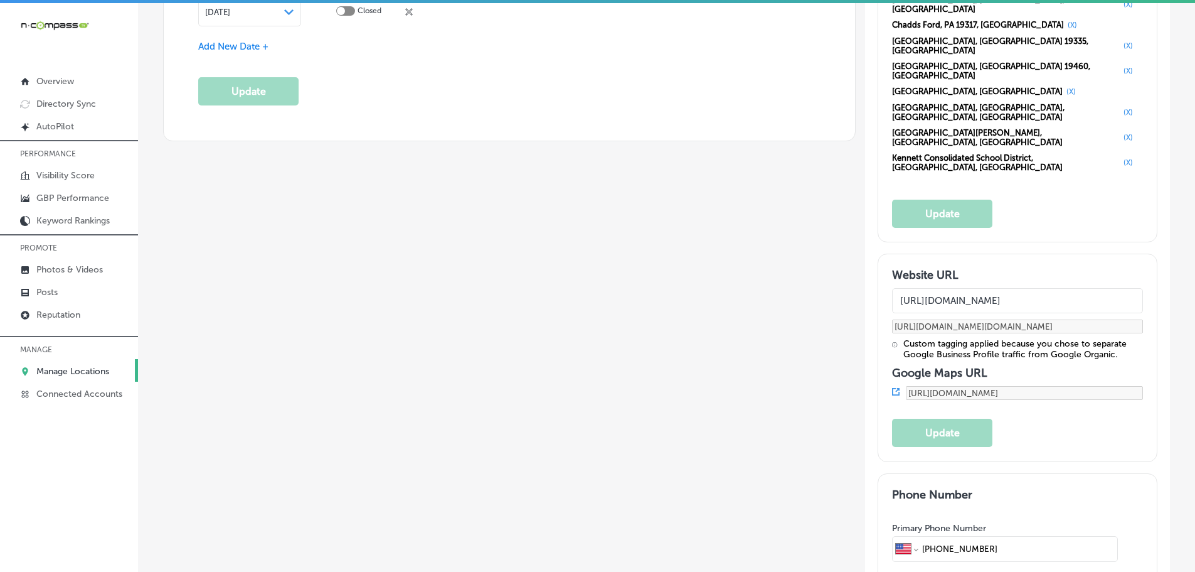
scroll to position [1569, 0]
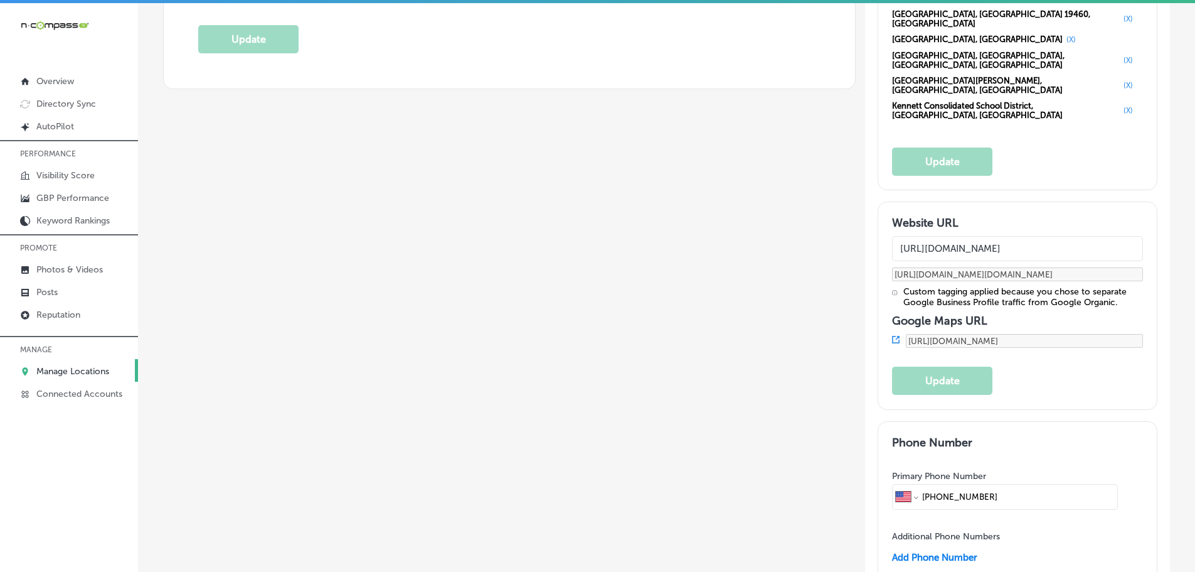
drag, startPoint x: 1000, startPoint y: 292, endPoint x: 896, endPoint y: 293, distance: 104.2
click at [896, 484] on div "International Afghanistan Åland Islands Albania Algeria American Samoa Andorra …" at bounding box center [1005, 496] width 226 height 25
